Goal: Information Seeking & Learning: Find specific fact

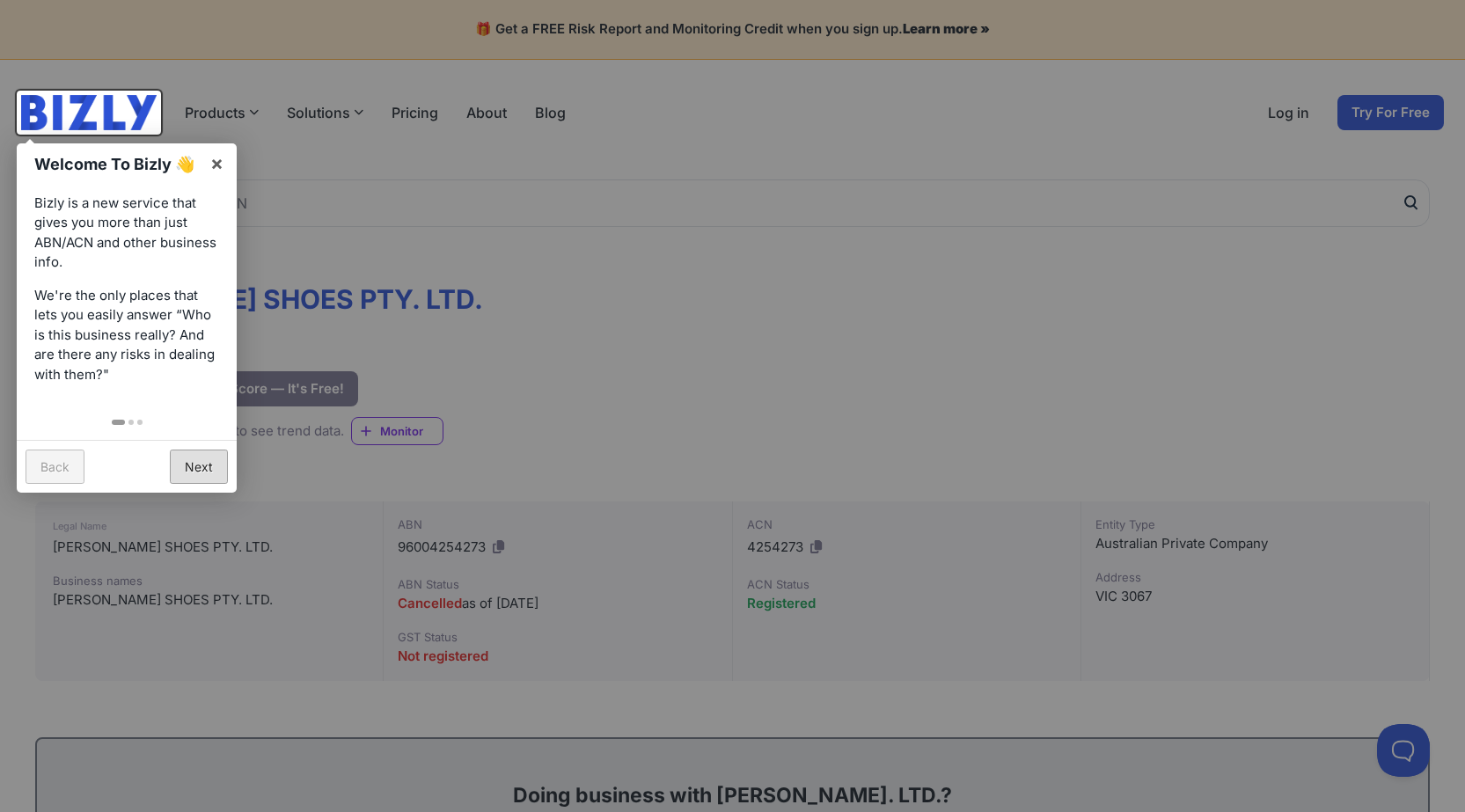
click at [191, 463] on link "Next" at bounding box center [199, 466] width 58 height 35
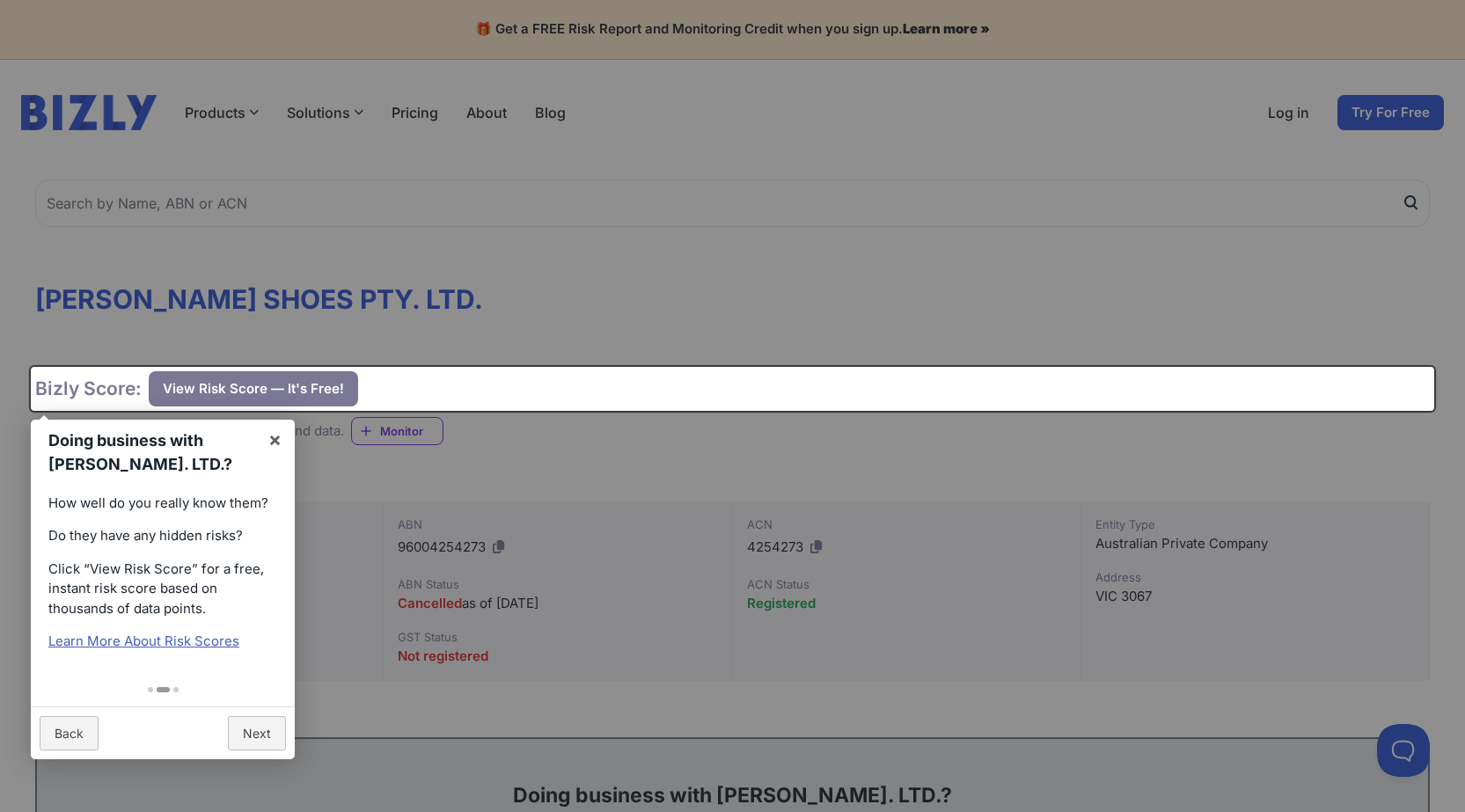
click at [582, 463] on div at bounding box center [732, 406] width 1465 height 812
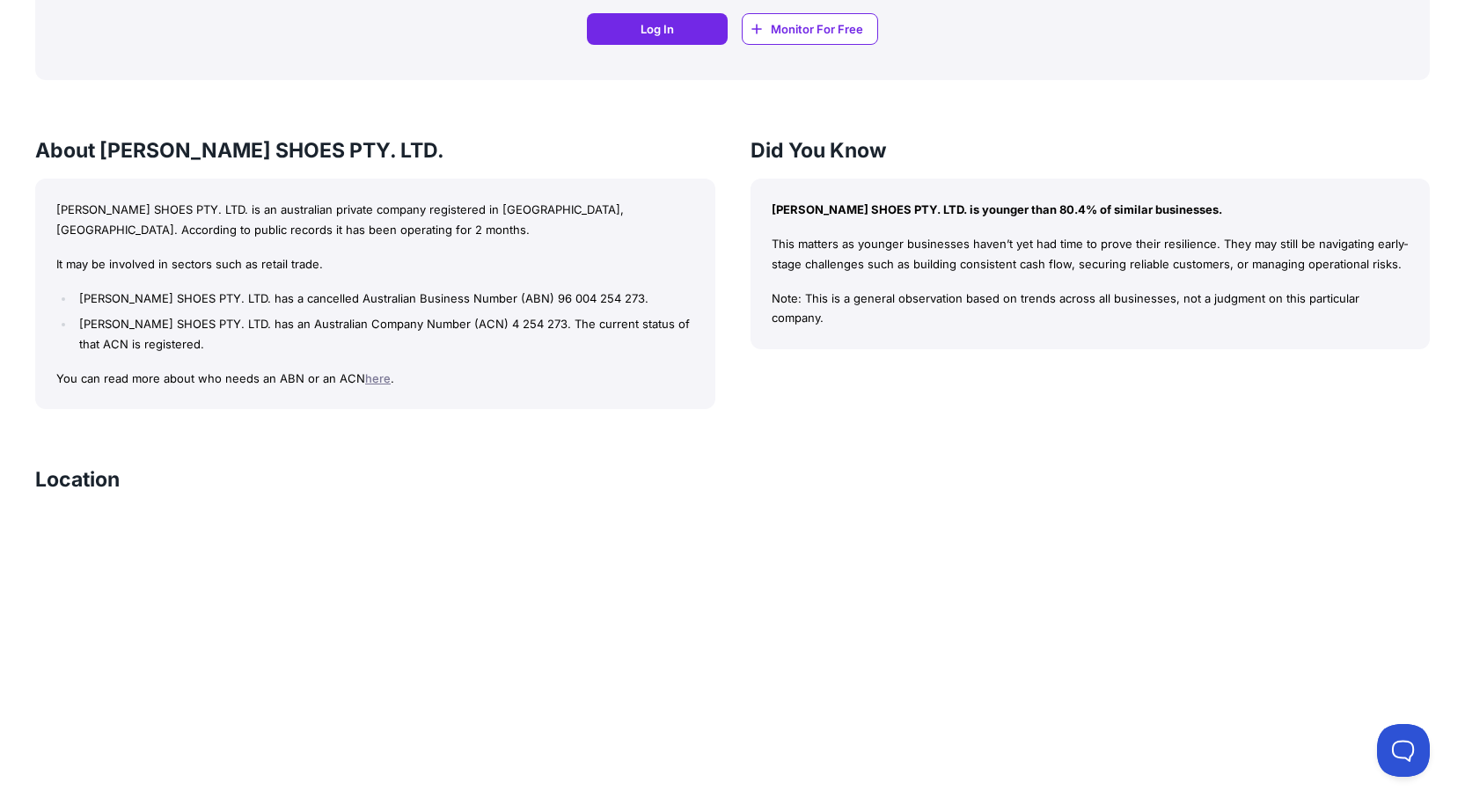
scroll to position [1468, 0]
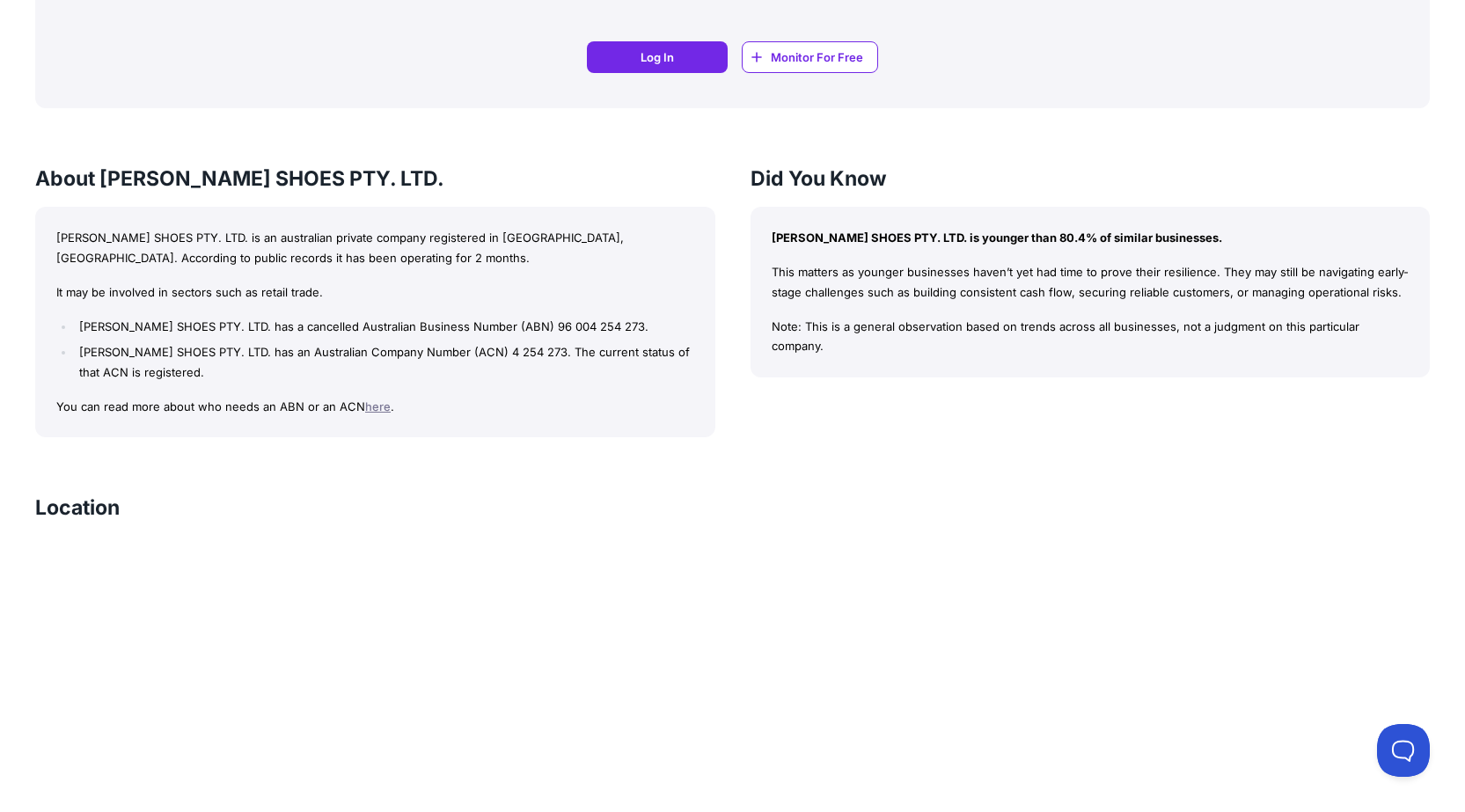
click at [808, 50] on span "Monitor For Free" at bounding box center [817, 57] width 93 height 18
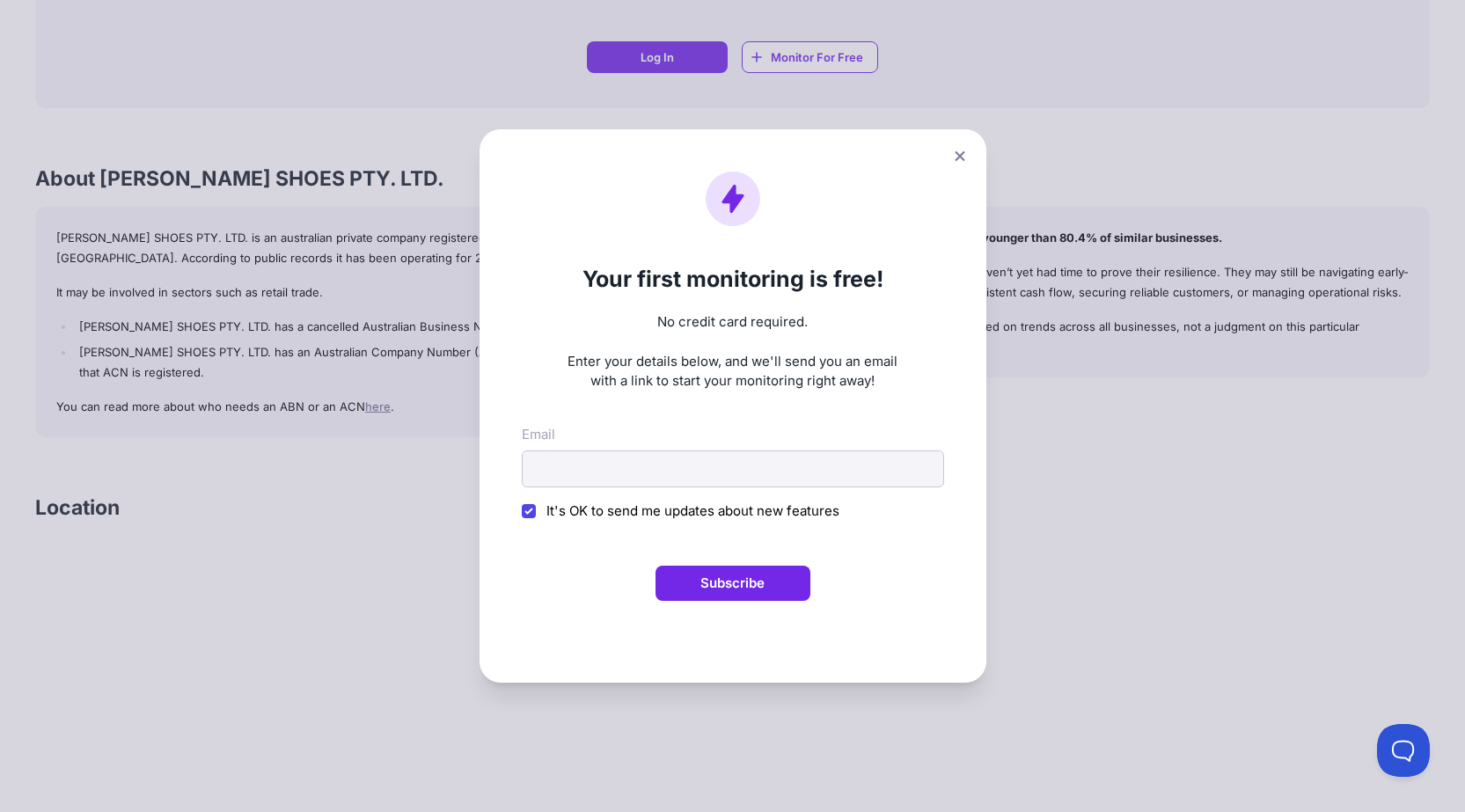
click at [1072, 408] on div "Your first monitoring is free! No credit card required. Enter your details belo…" at bounding box center [732, 406] width 1465 height 812
click at [972, 155] on button at bounding box center [959, 156] width 25 height 26
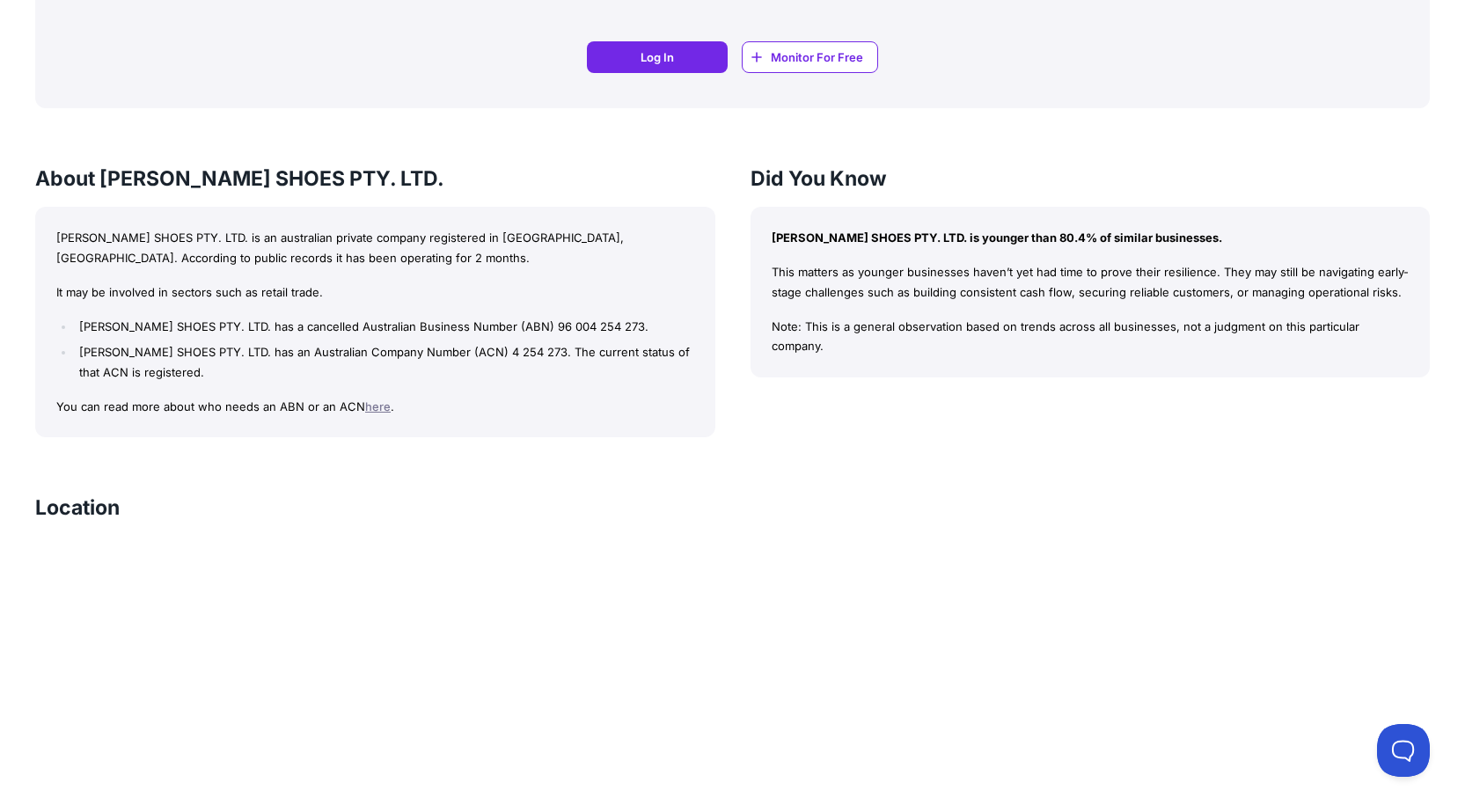
click at [372, 406] on link "here" at bounding box center [378, 406] width 26 height 14
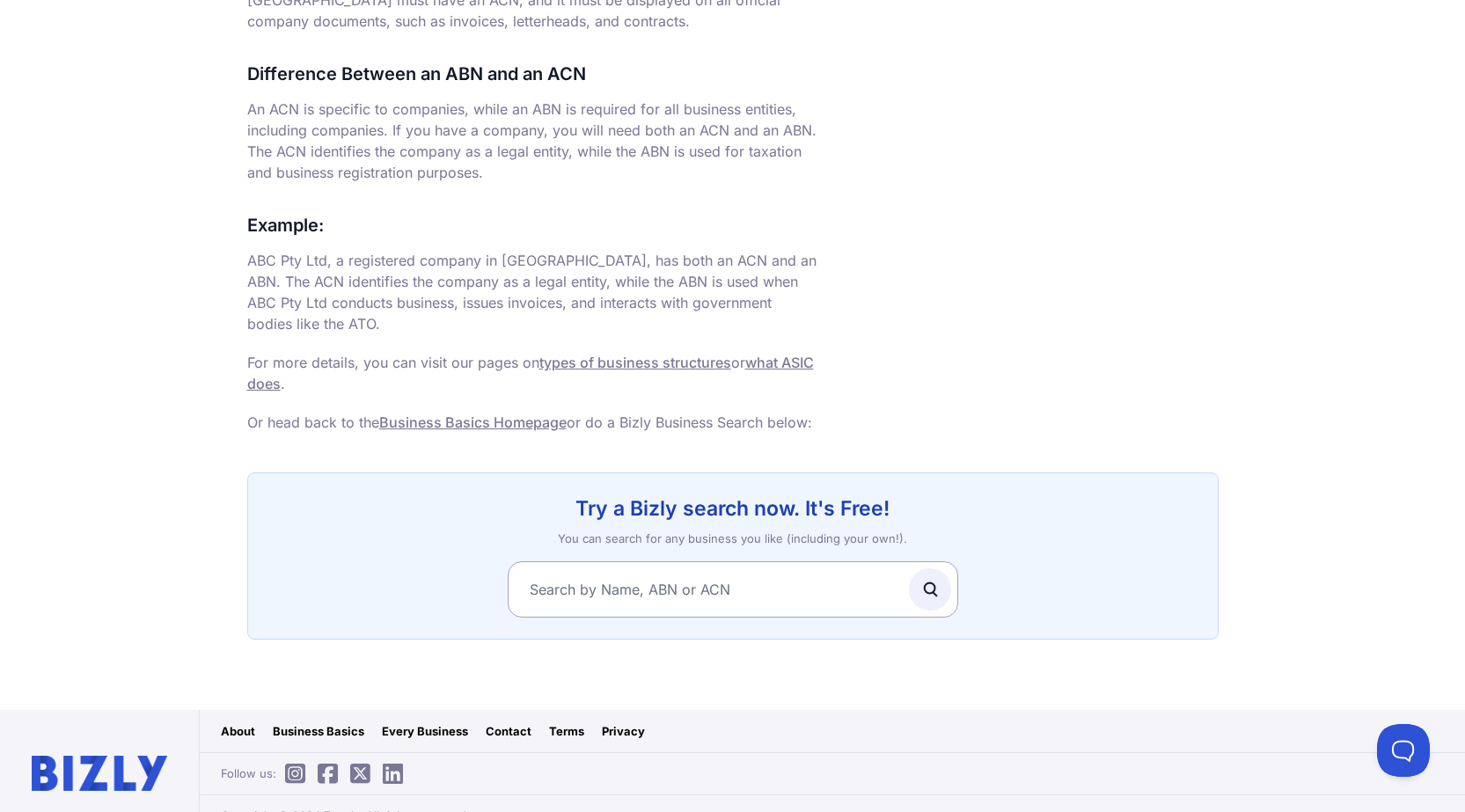
scroll to position [1133, 0]
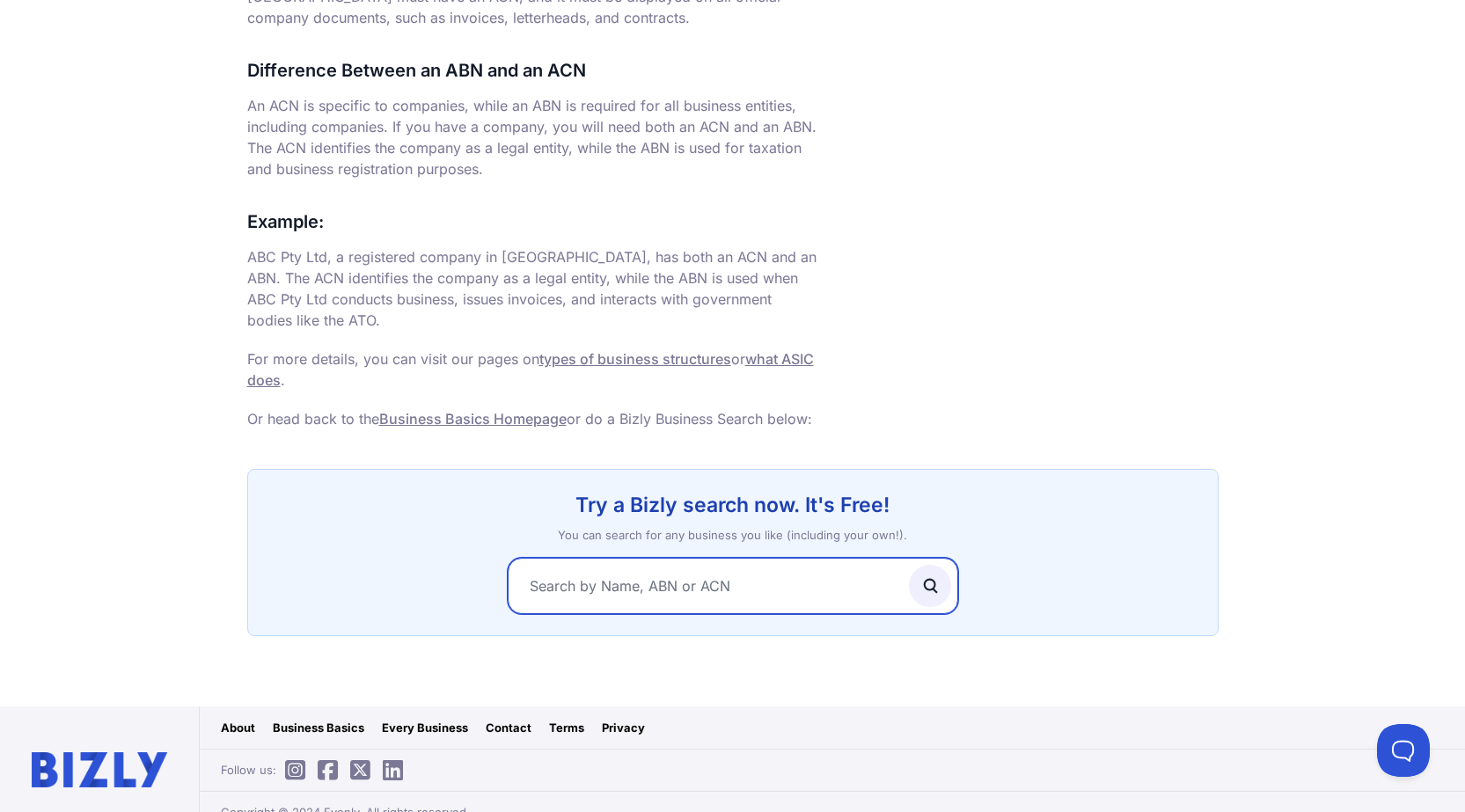
drag, startPoint x: 733, startPoint y: 563, endPoint x: 705, endPoint y: 560, distance: 28.2
click at [705, 560] on input "text" at bounding box center [733, 586] width 450 height 56
type input "[PERSON_NAME]"
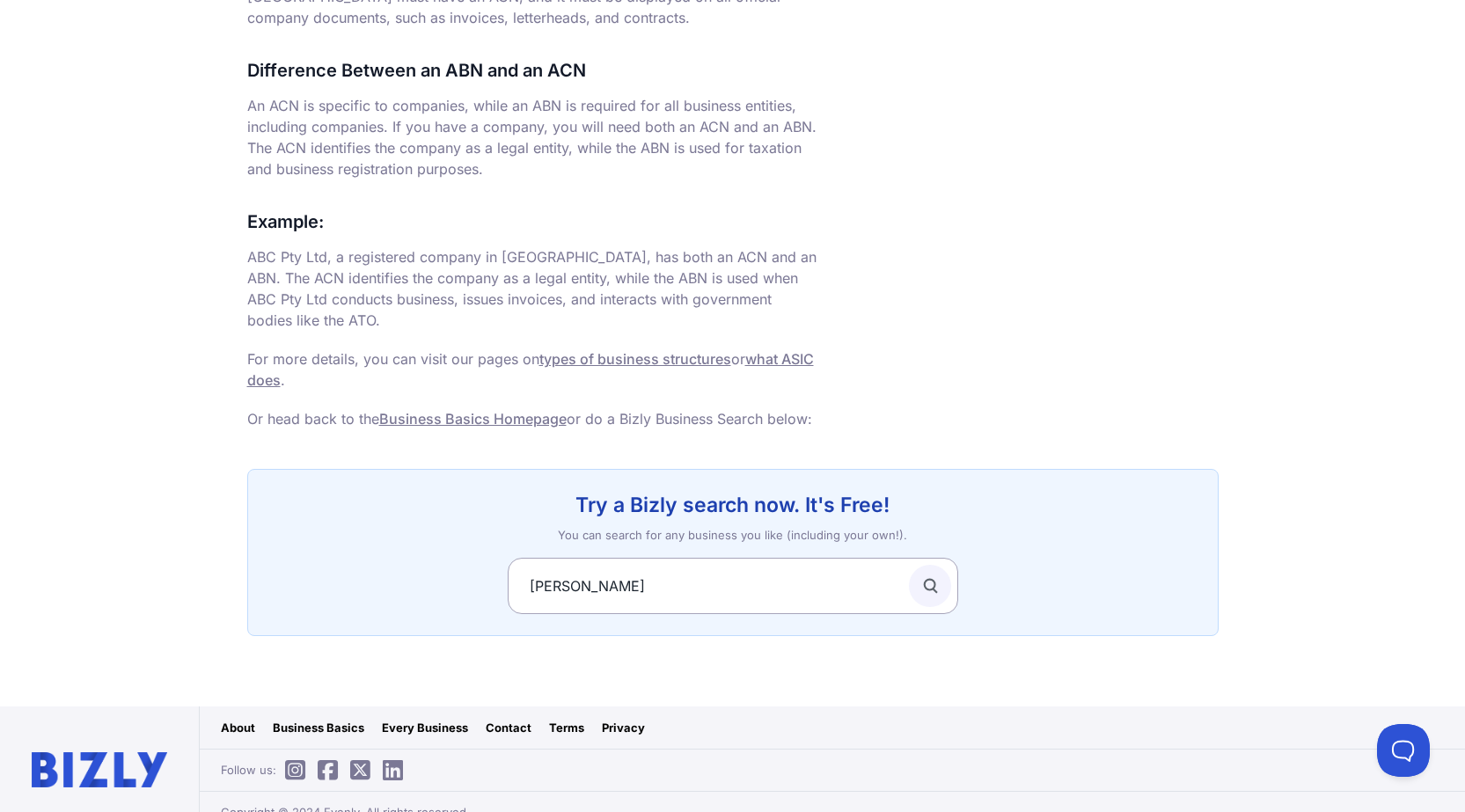
click at [932, 579] on circle "submit" at bounding box center [929, 584] width 11 height 11
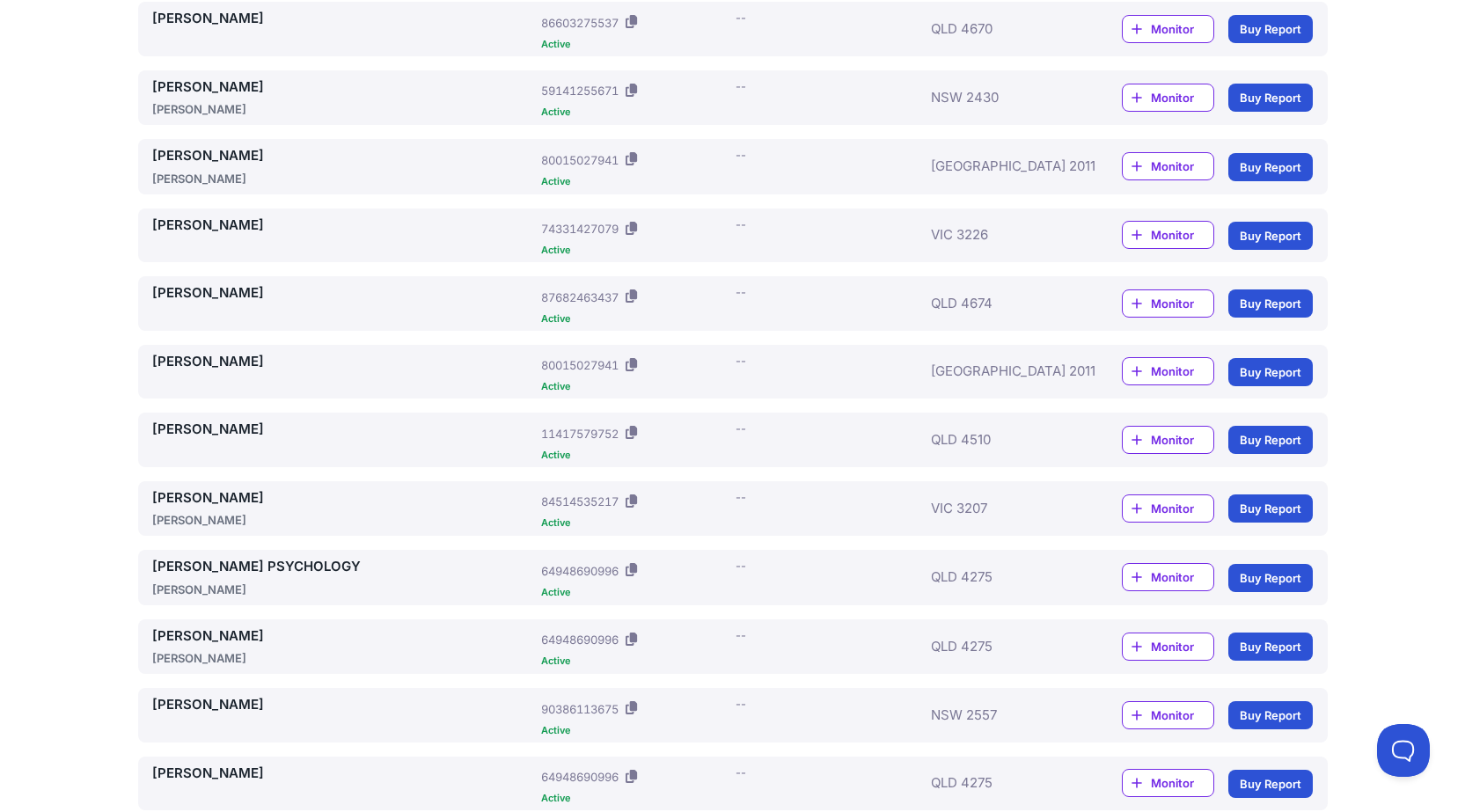
scroll to position [173, 0]
